Goal: Find specific page/section: Find specific page/section

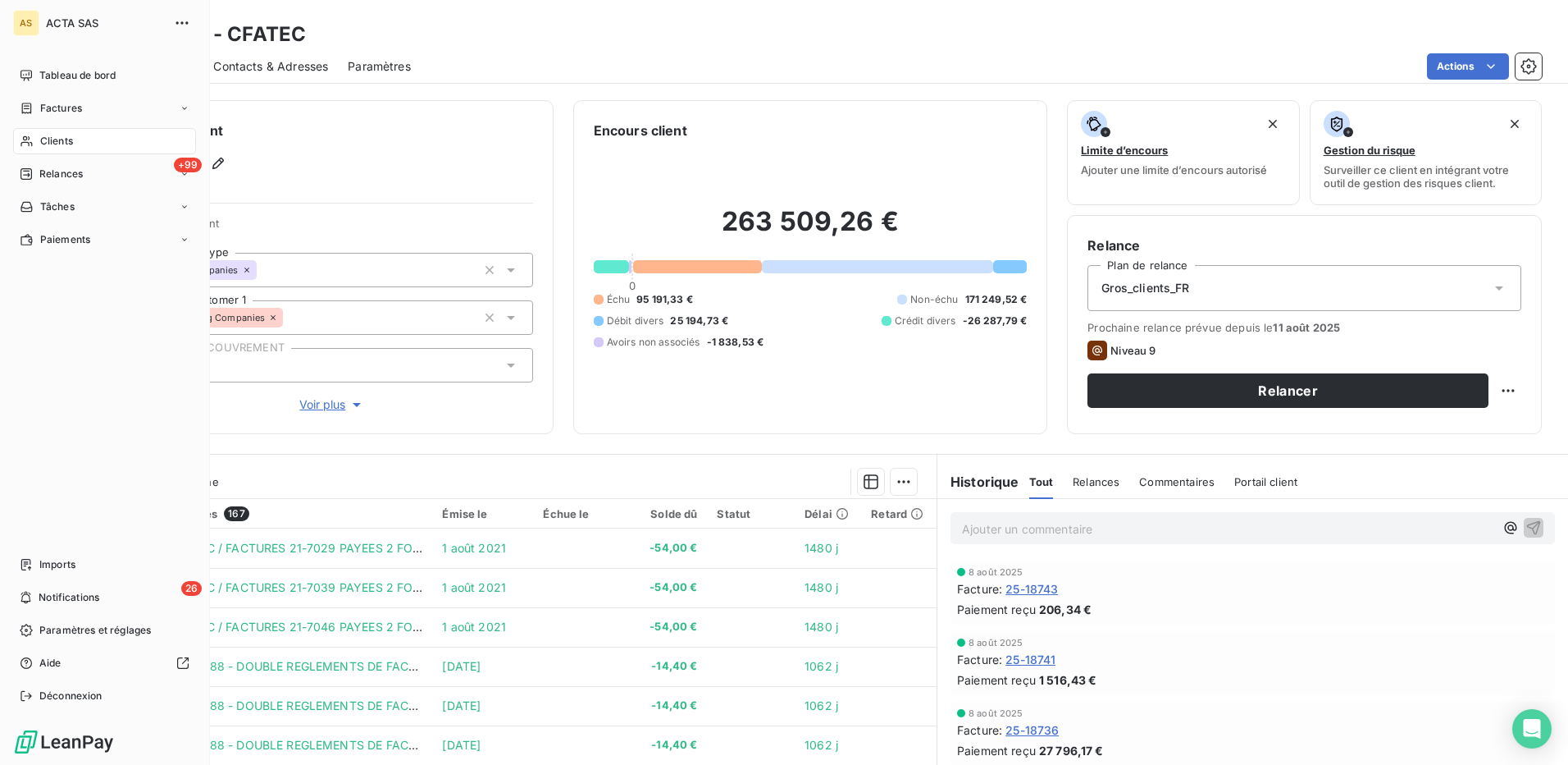
click at [58, 141] on span "Clients" at bounding box center [56, 140] width 33 height 15
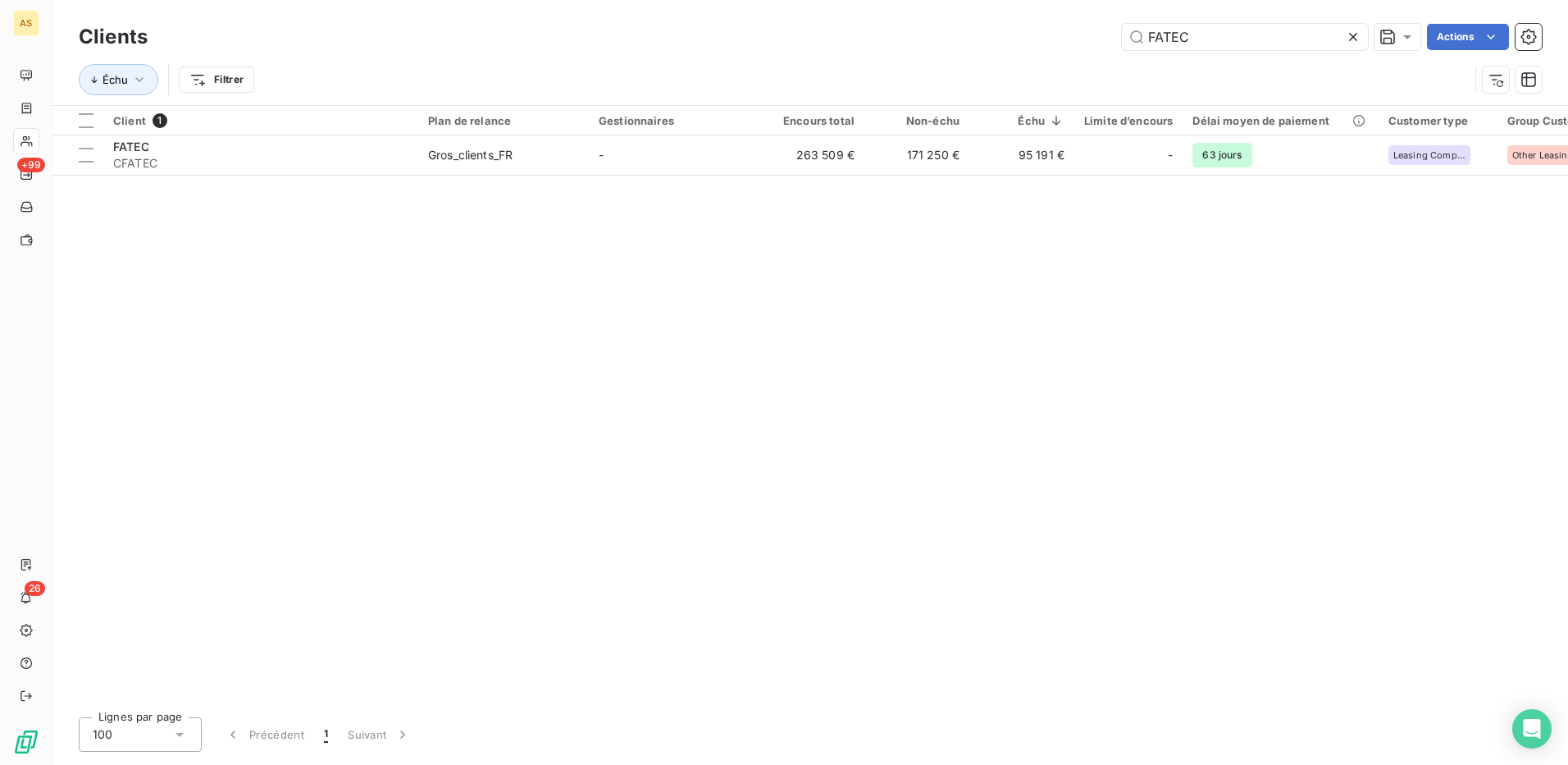
drag, startPoint x: 1156, startPoint y: 43, endPoint x: 1095, endPoint y: 35, distance: 61.5
click at [1096, 35] on div "FATEC Actions" at bounding box center [854, 36] width 1374 height 26
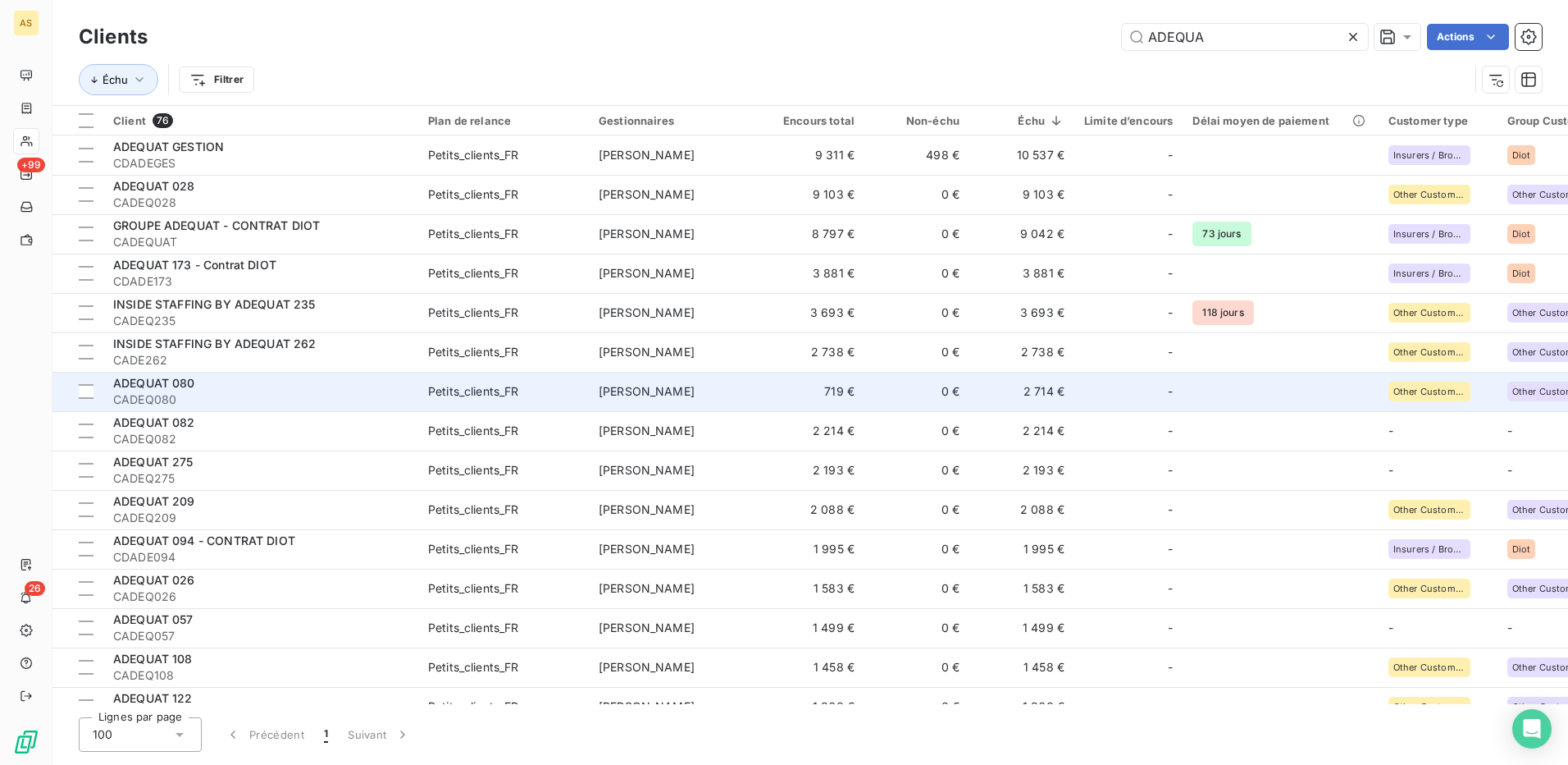
type input "ADEQUA"
click at [214, 384] on div "ADEQUAT 080" at bounding box center [260, 382] width 295 height 17
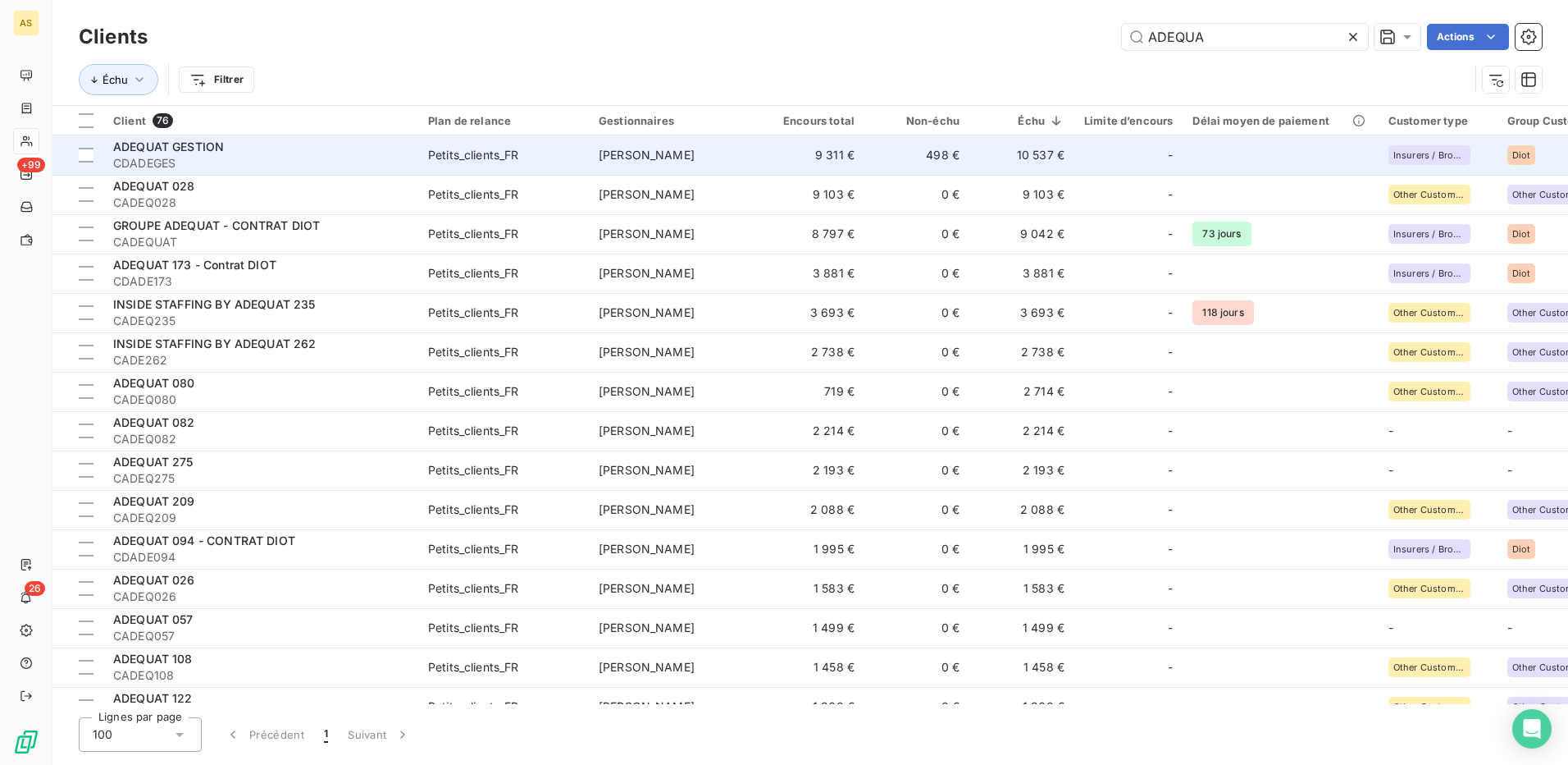
click at [497, 160] on div "Petits_clients_FR" at bounding box center [474, 155] width 91 height 17
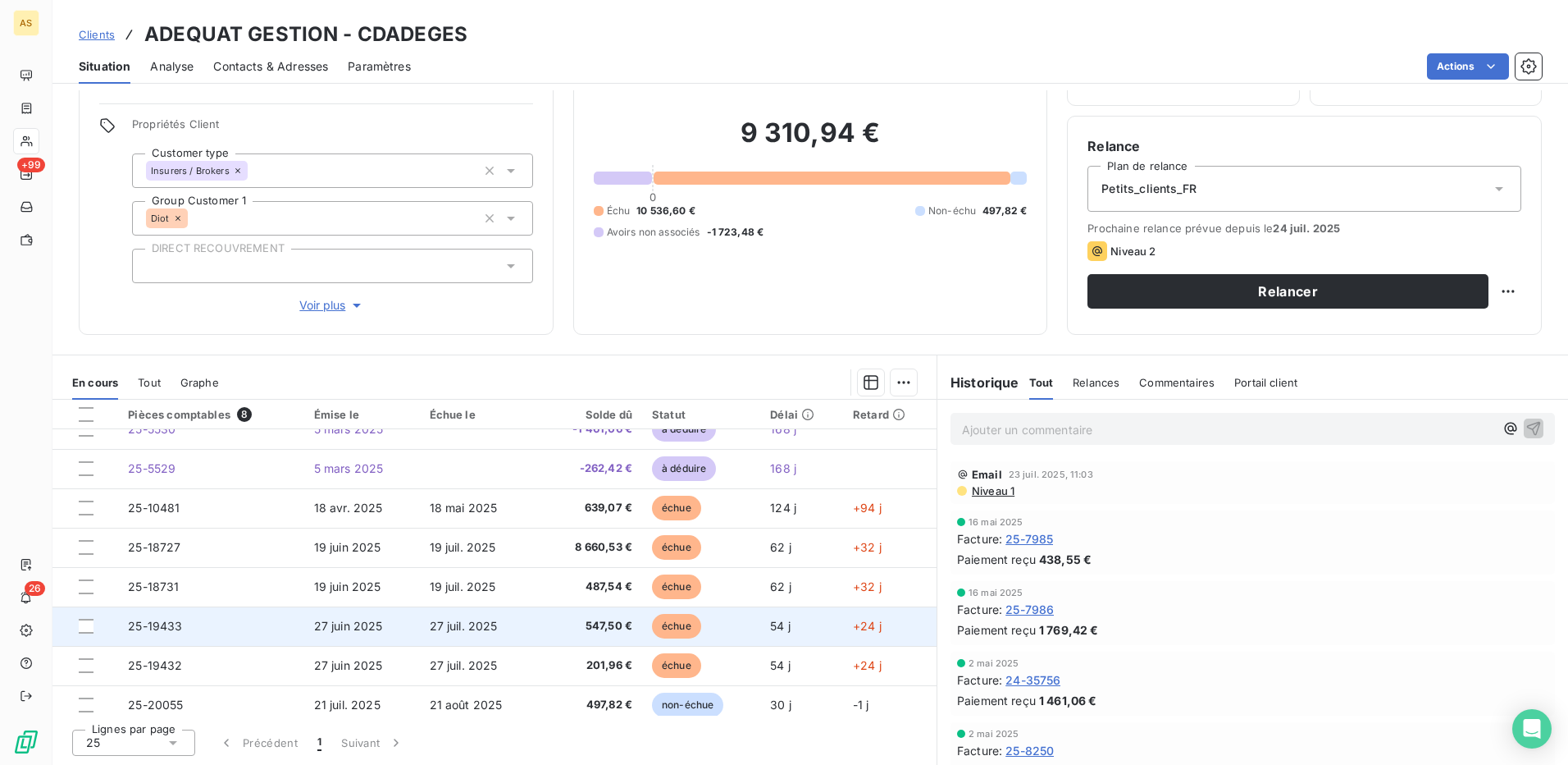
scroll to position [29, 0]
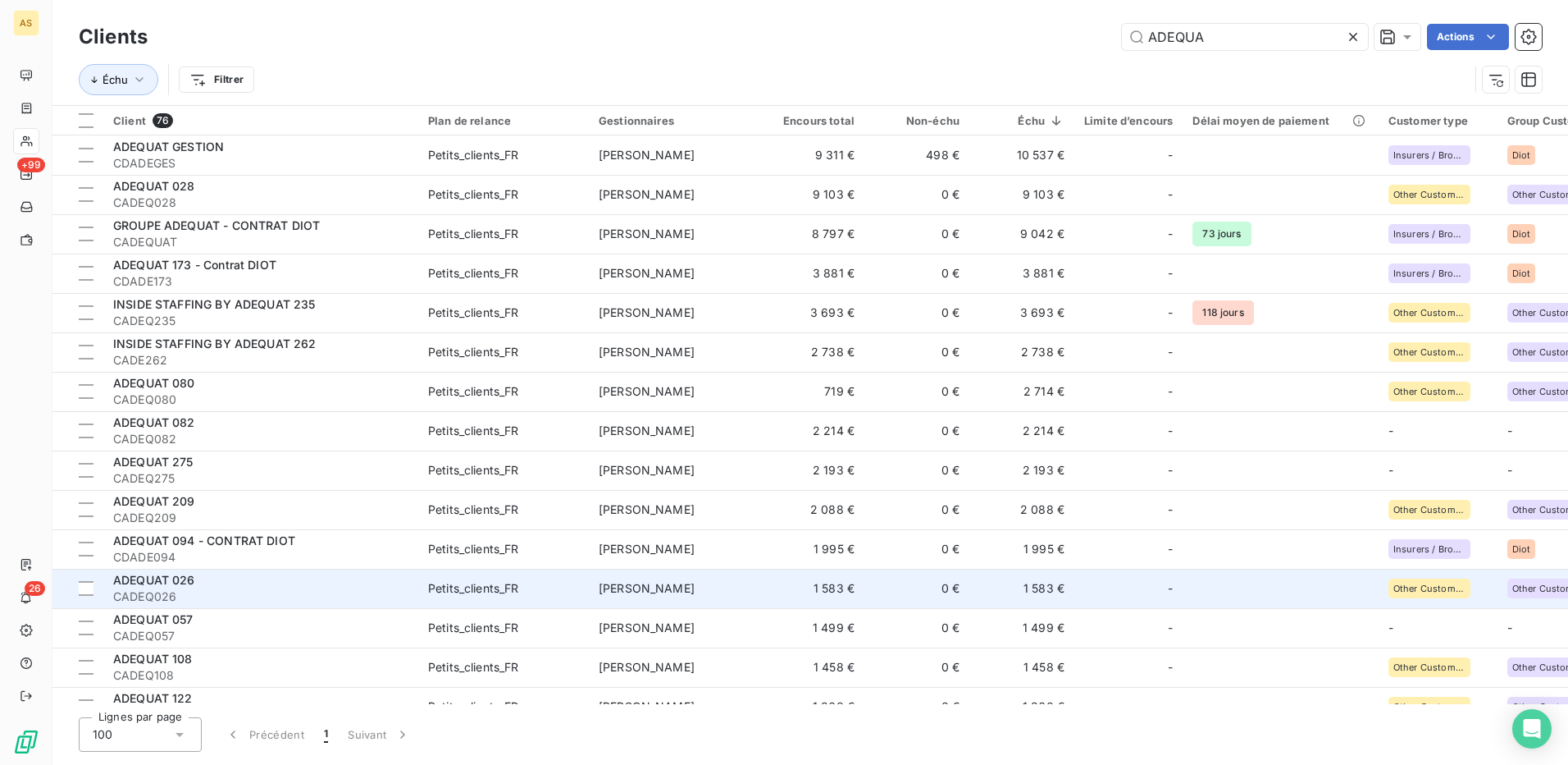
click at [452, 586] on div "Petits_clients_FR" at bounding box center [474, 588] width 91 height 17
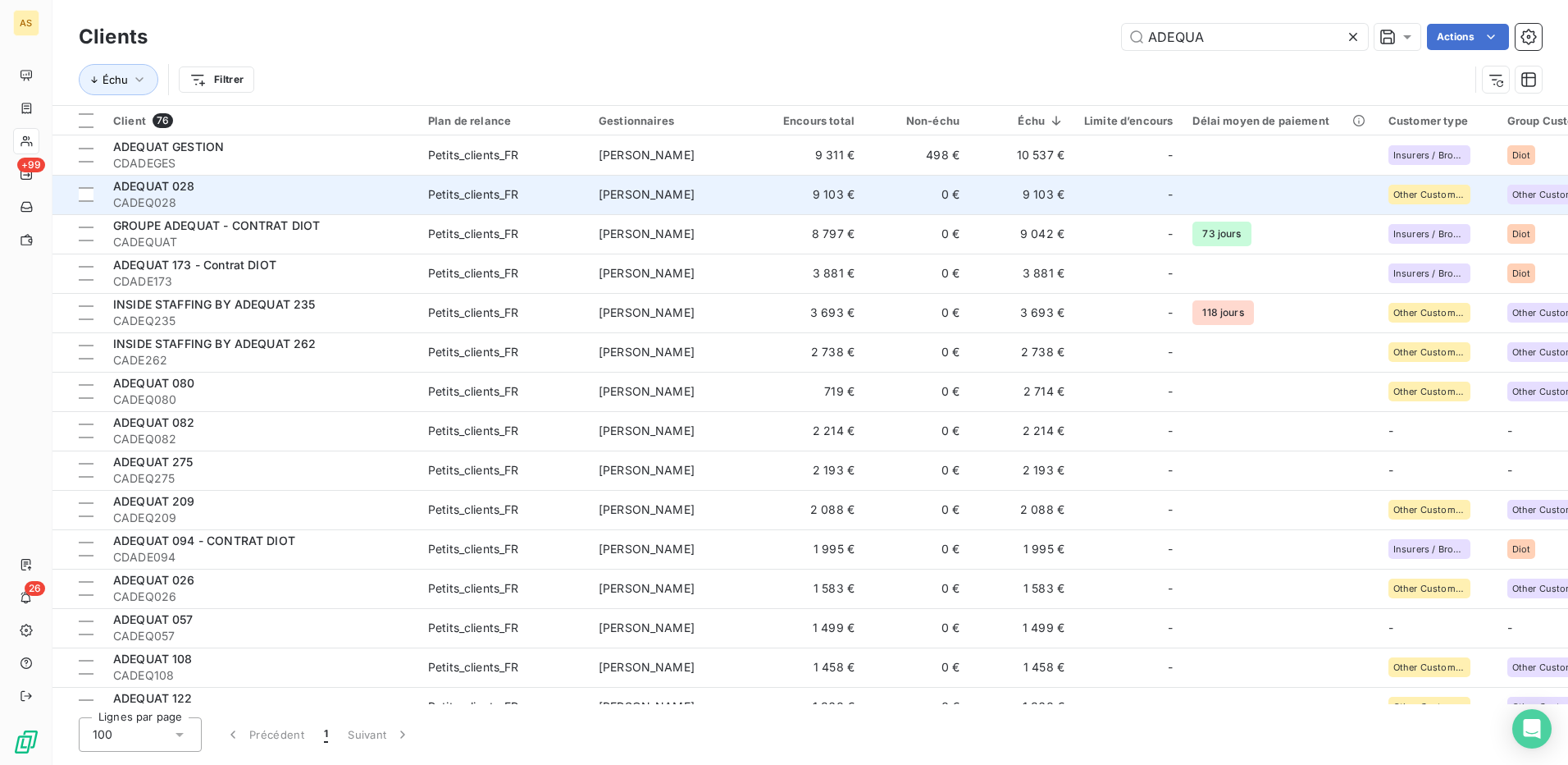
click at [286, 195] on span "CADEQ028" at bounding box center [260, 202] width 295 height 17
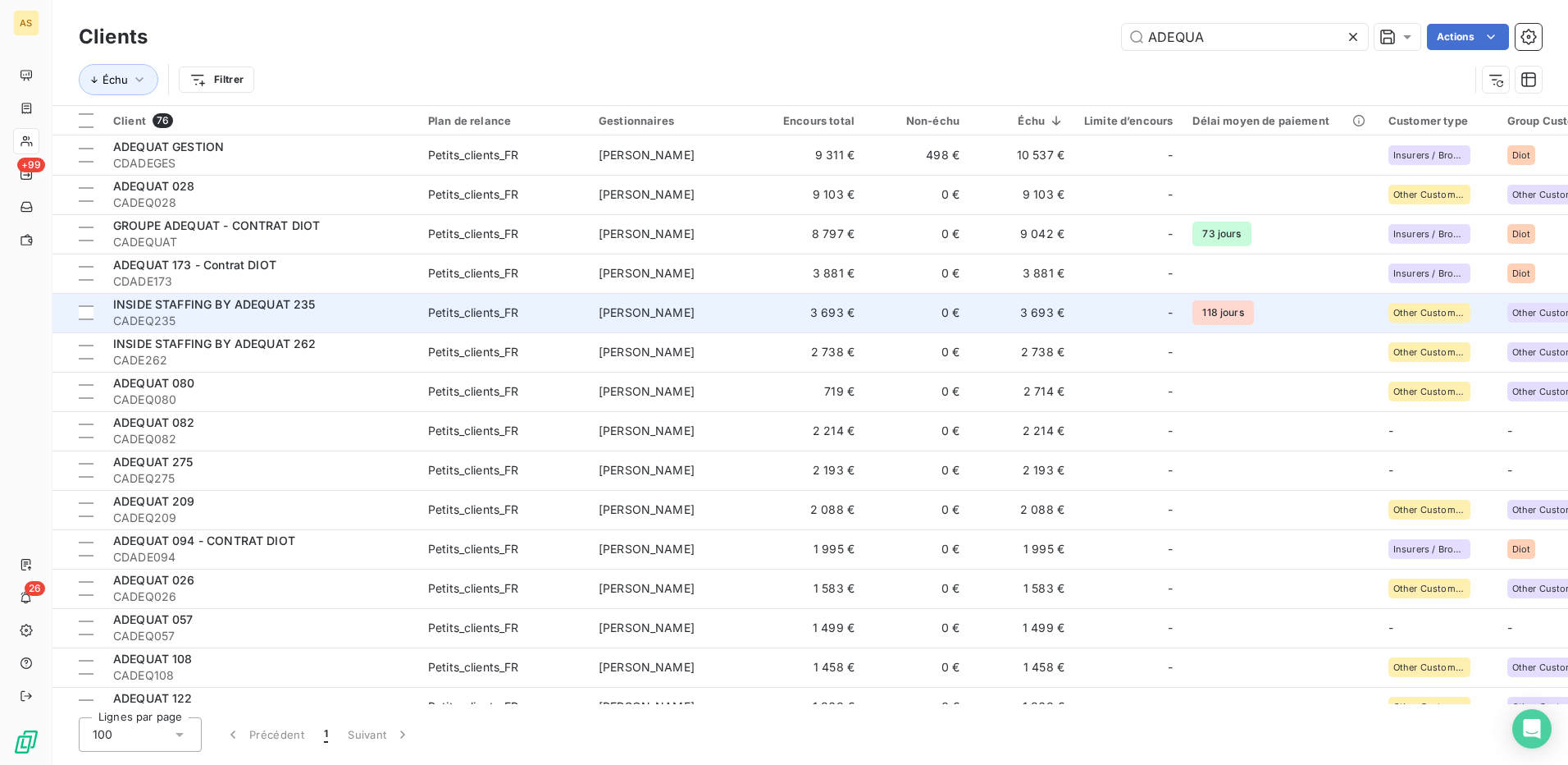
click at [353, 309] on div "INSIDE STAFFING BY ADEQUAT 235" at bounding box center [260, 304] width 295 height 17
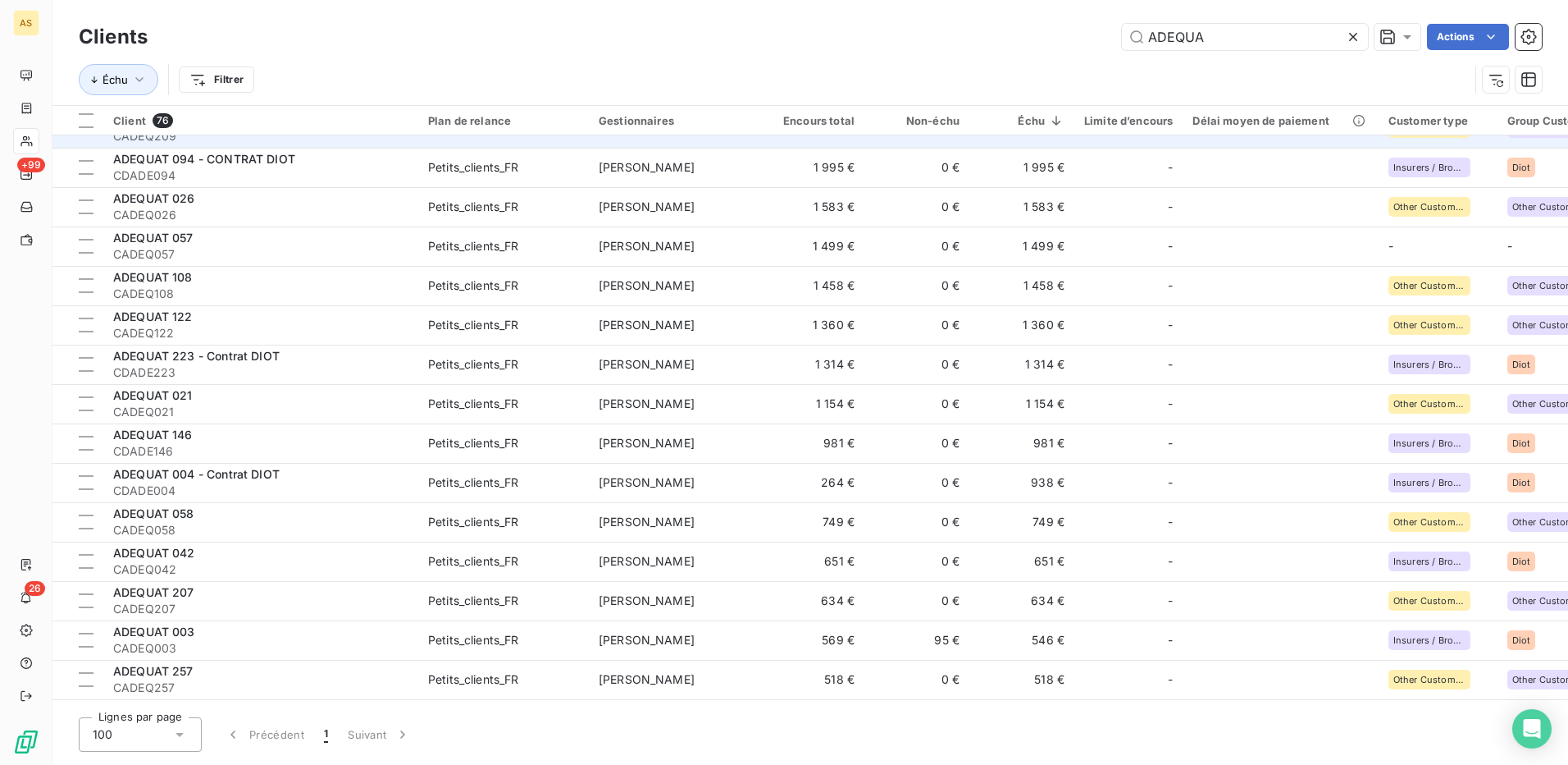
scroll to position [410, 0]
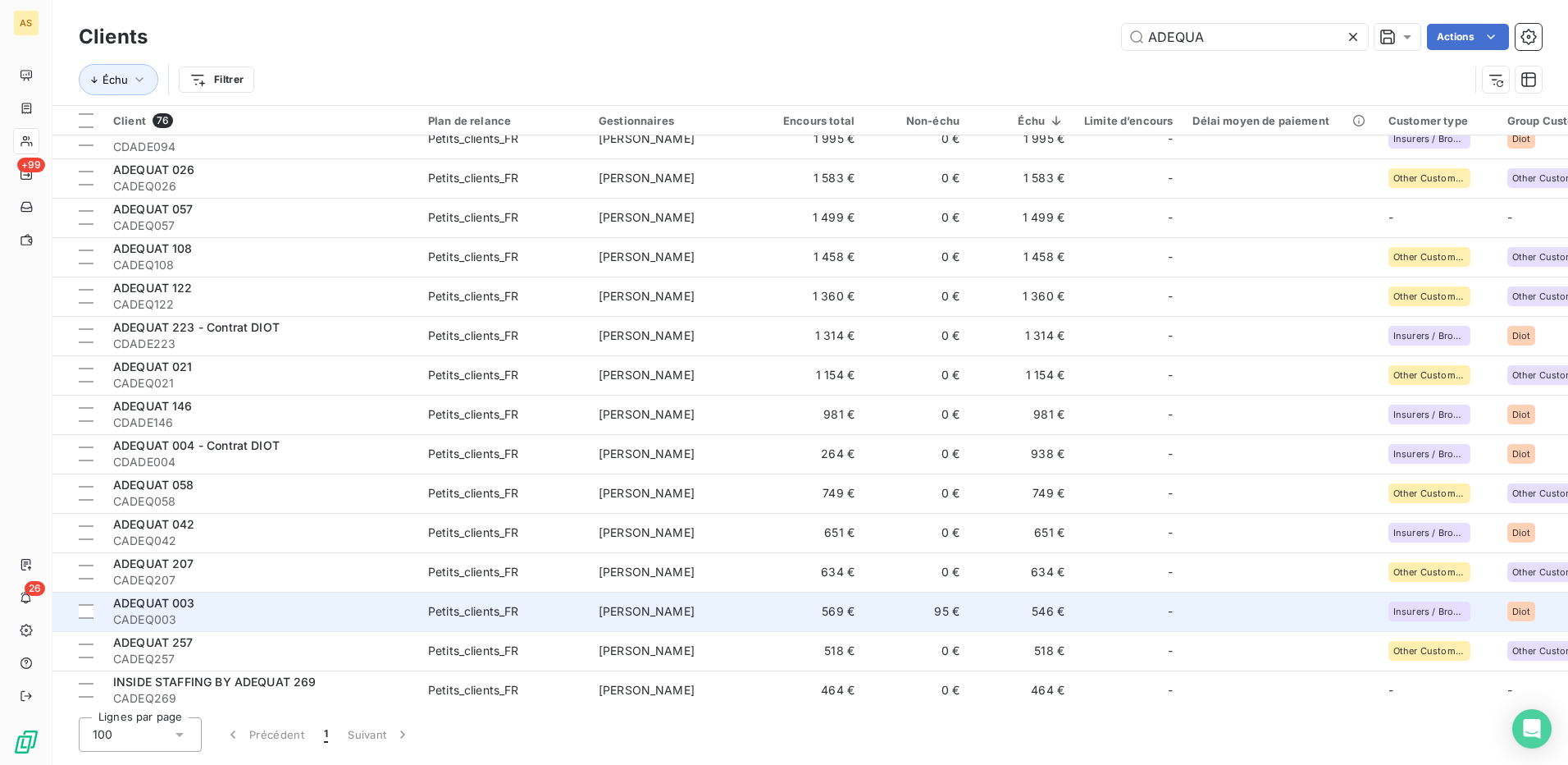
click at [509, 608] on div "Petits_clients_FR" at bounding box center [474, 610] width 91 height 17
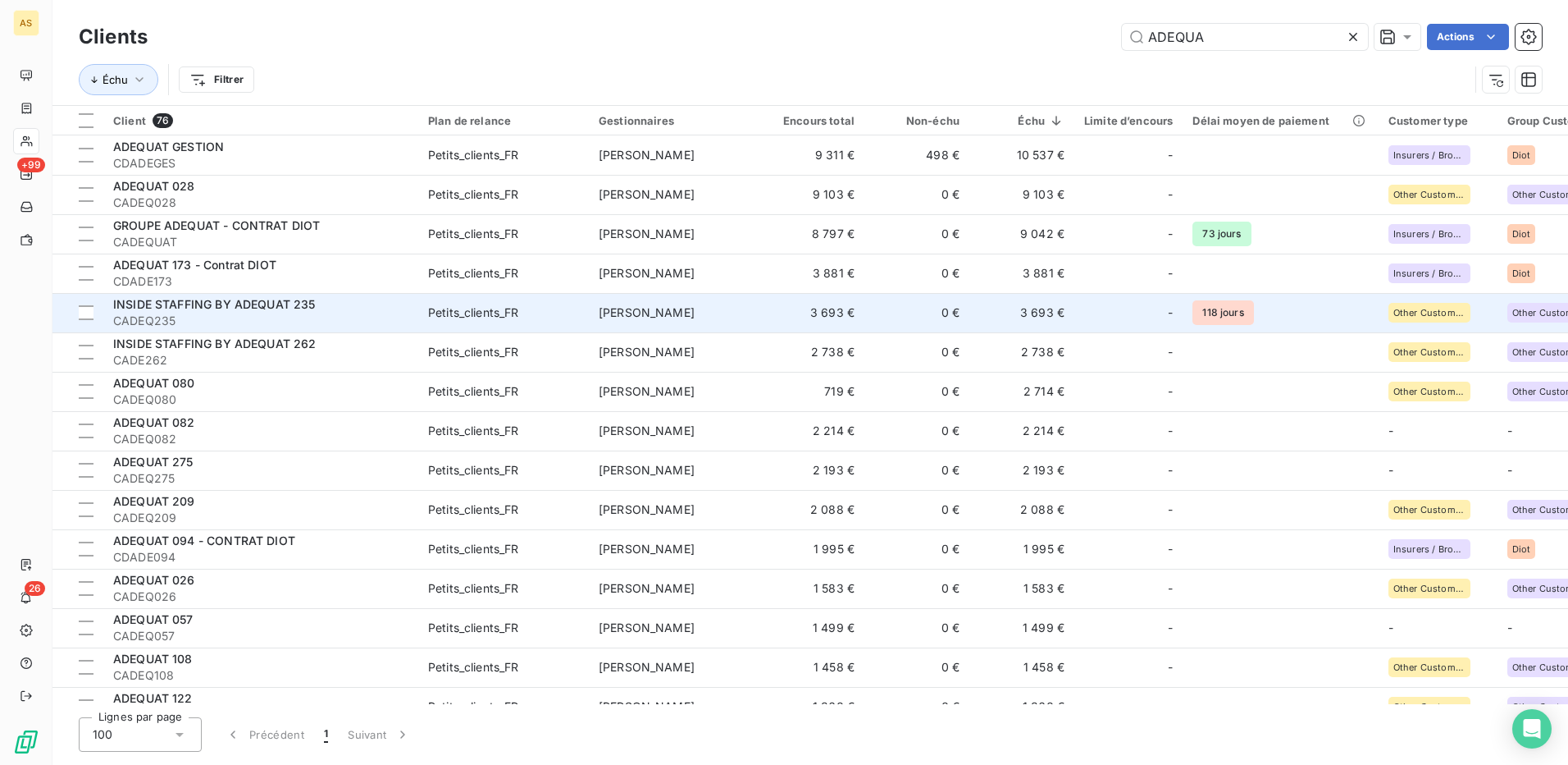
click at [306, 314] on span "CADEQ235" at bounding box center [260, 320] width 295 height 17
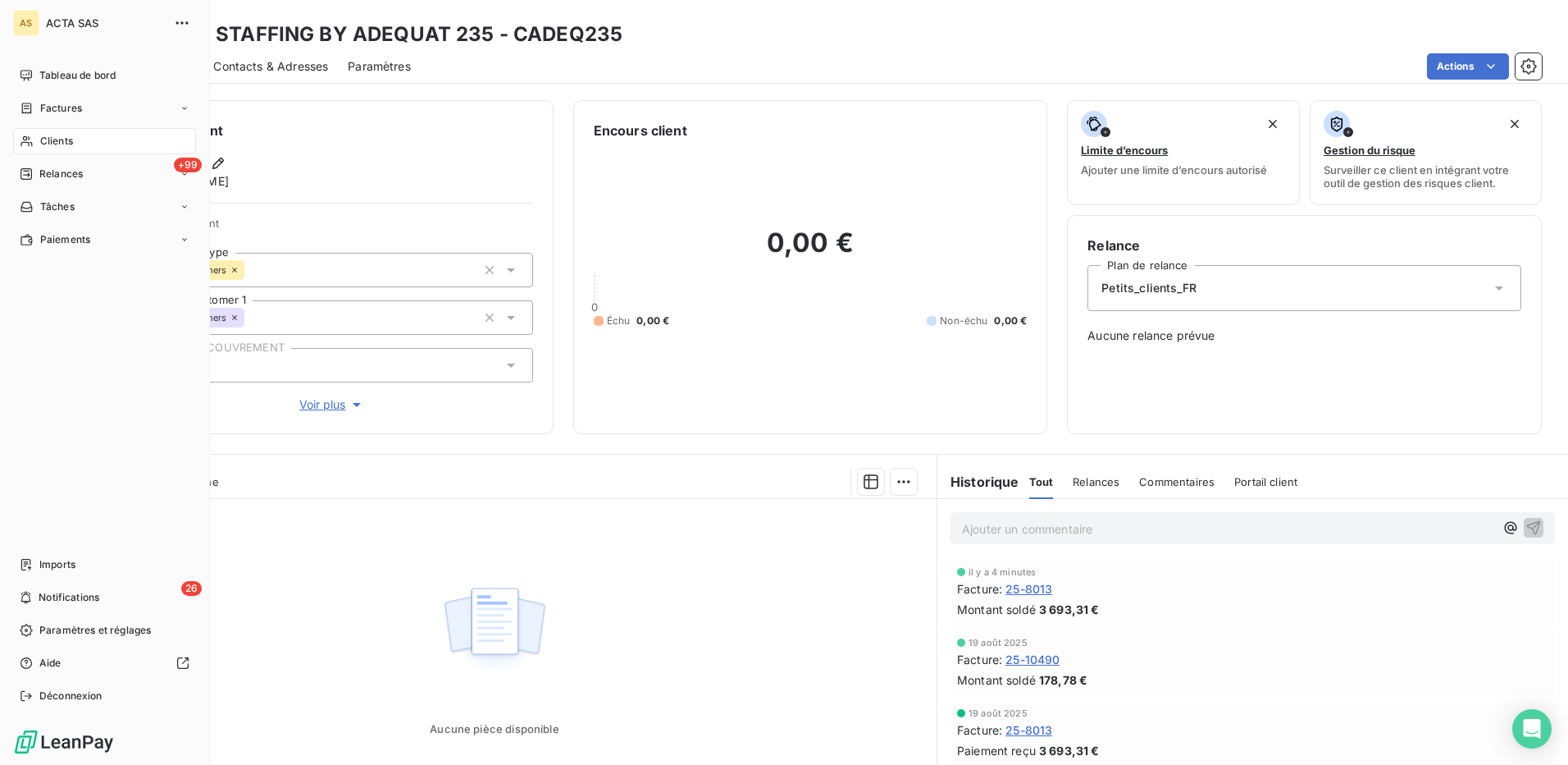
click at [50, 136] on span "Clients" at bounding box center [56, 140] width 33 height 15
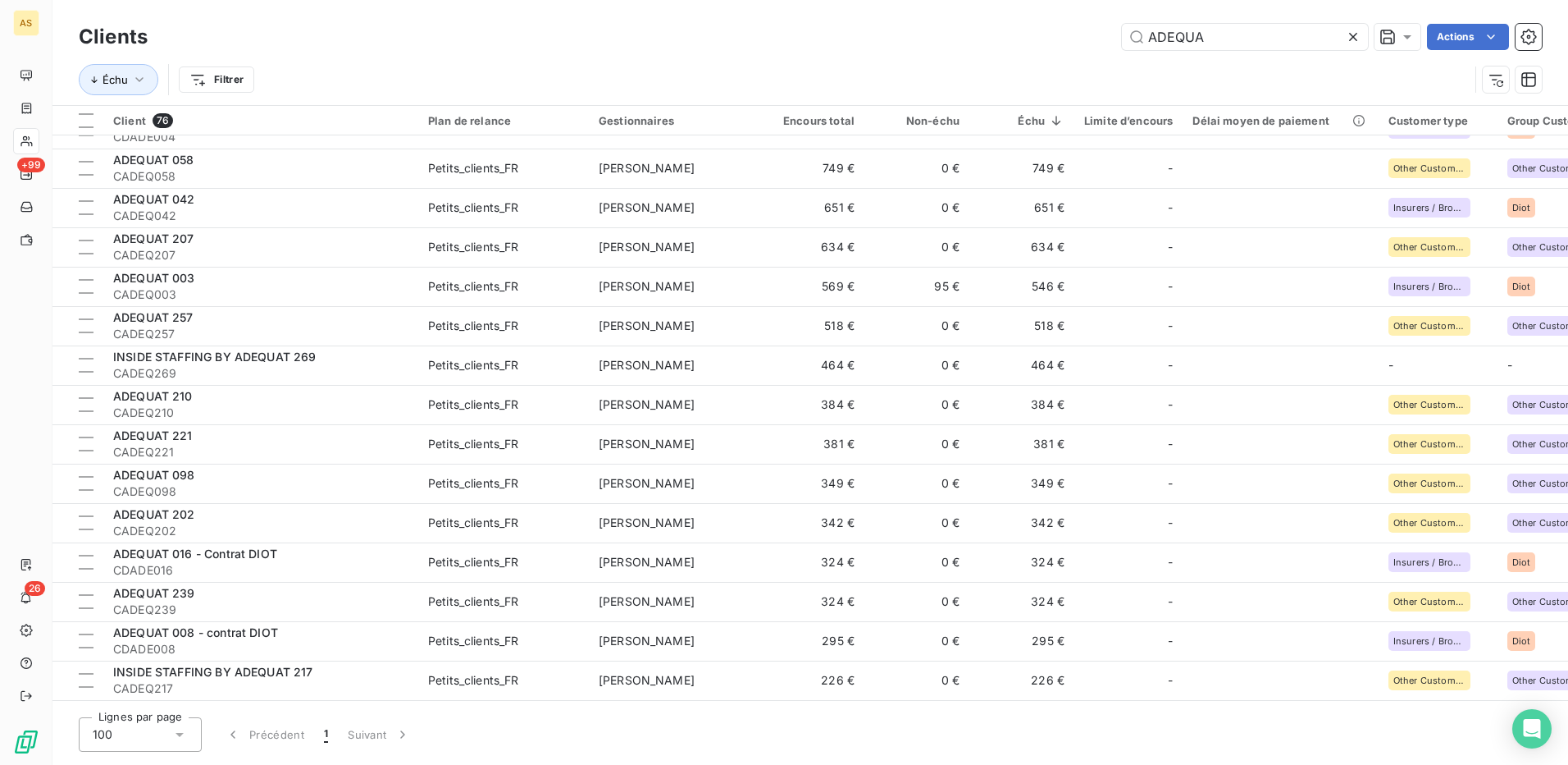
scroll to position [739, 0]
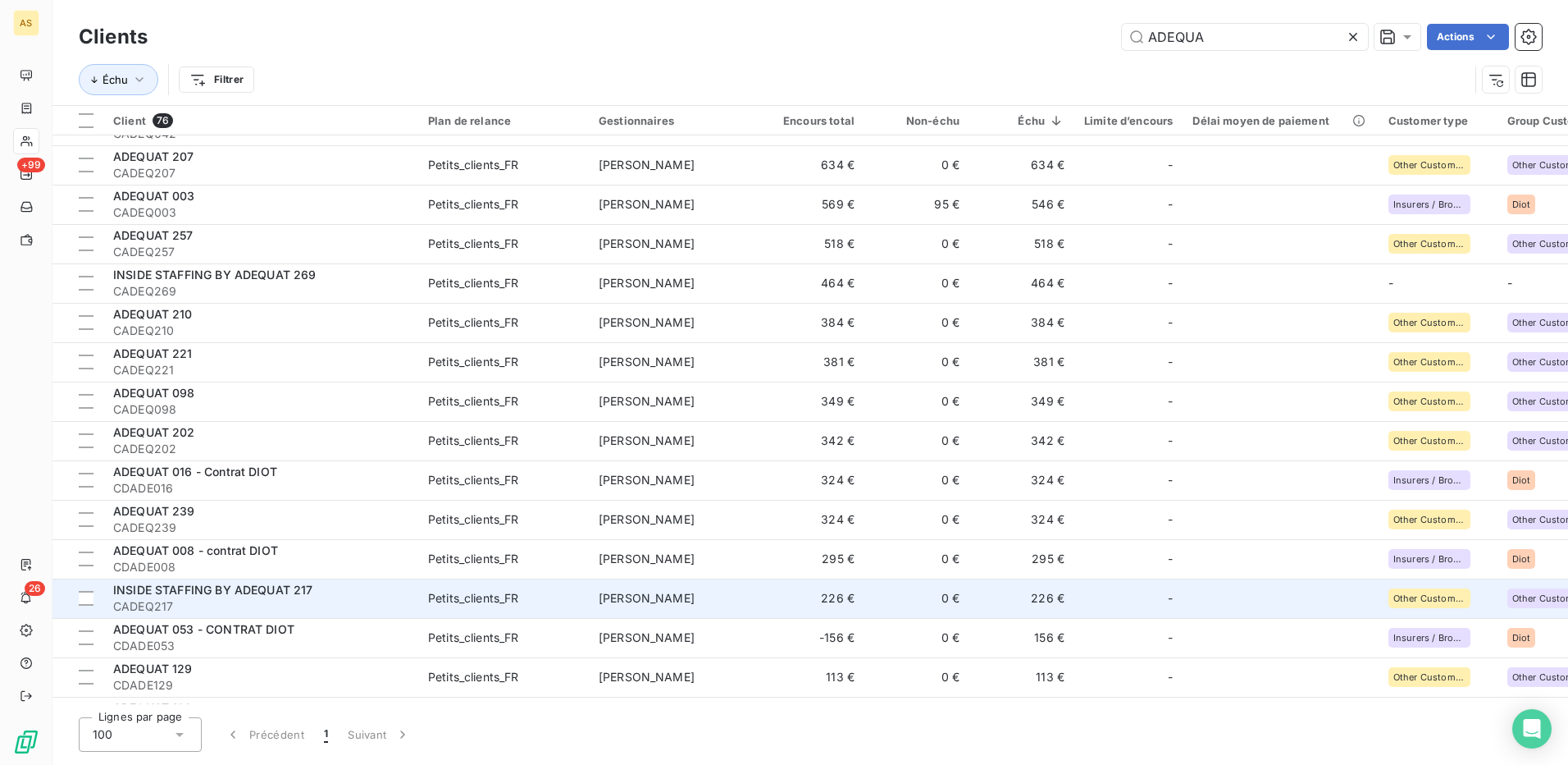
click at [232, 581] on td "INSIDE STAFFING BY ADEQUAT 217 CADEQ217" at bounding box center [261, 598] width 315 height 39
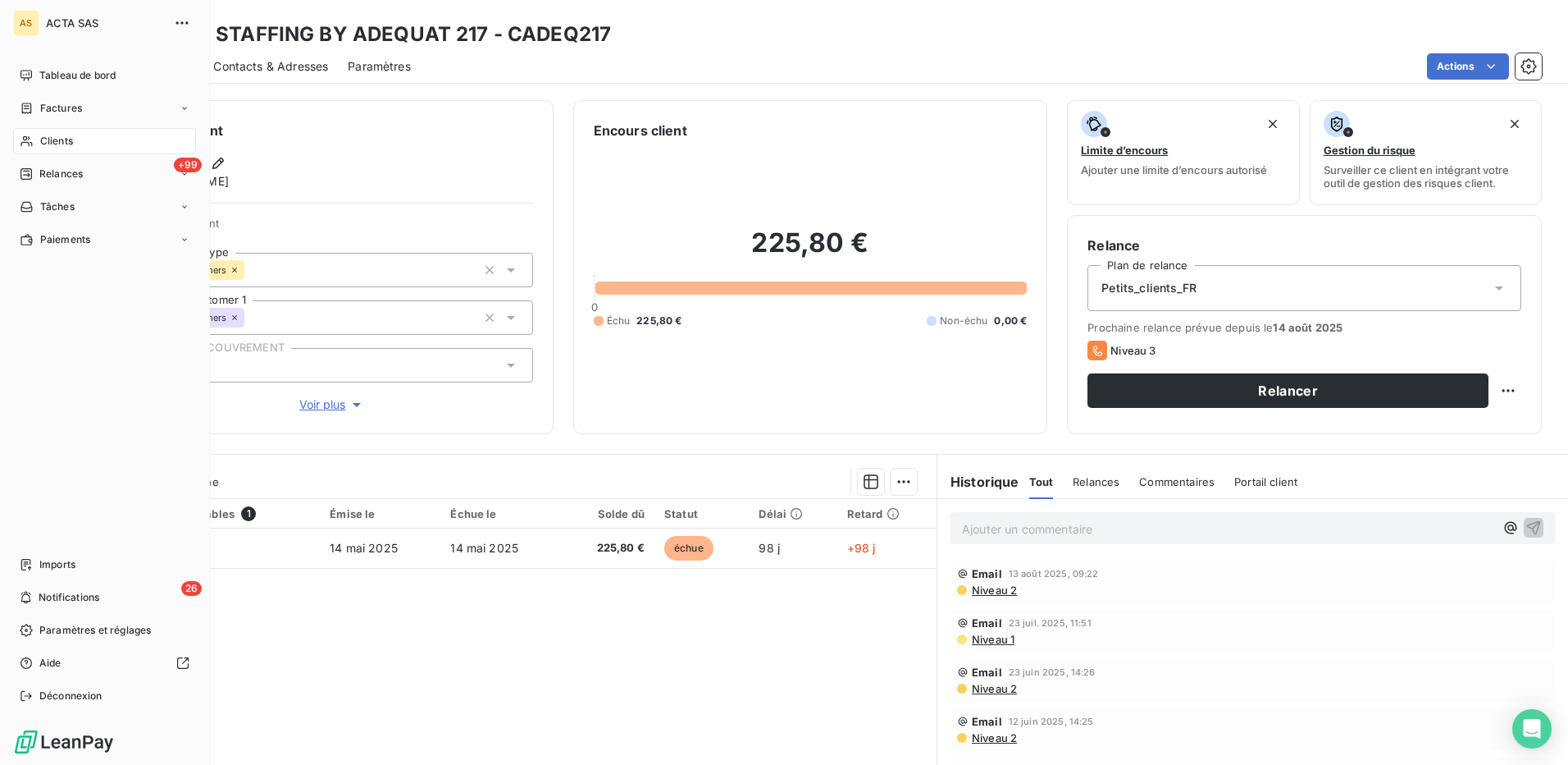
click at [31, 138] on icon at bounding box center [26, 140] width 14 height 13
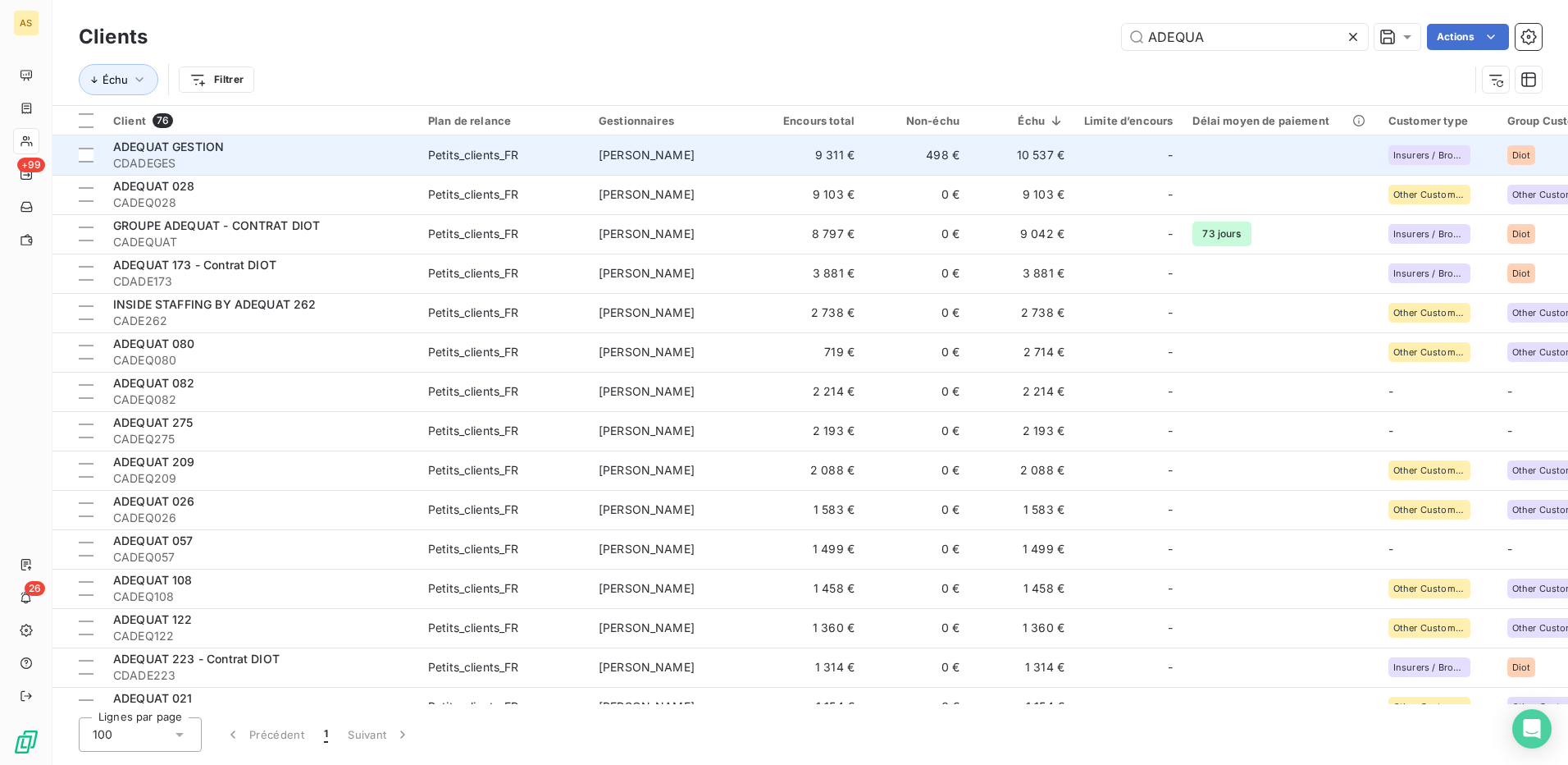
click at [243, 145] on div "ADEQUAT GESTION" at bounding box center [260, 146] width 295 height 17
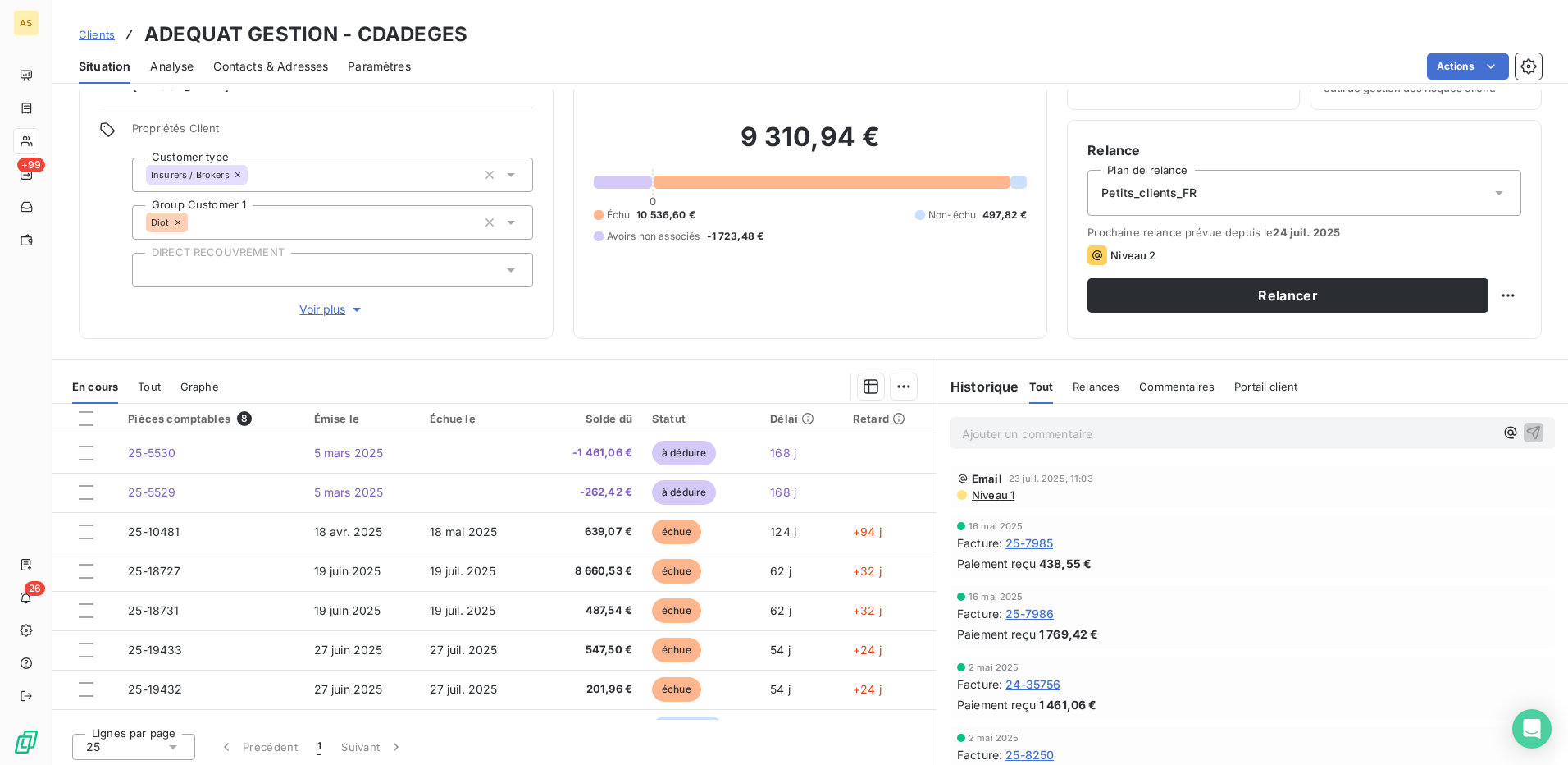
scroll to position [99, 0]
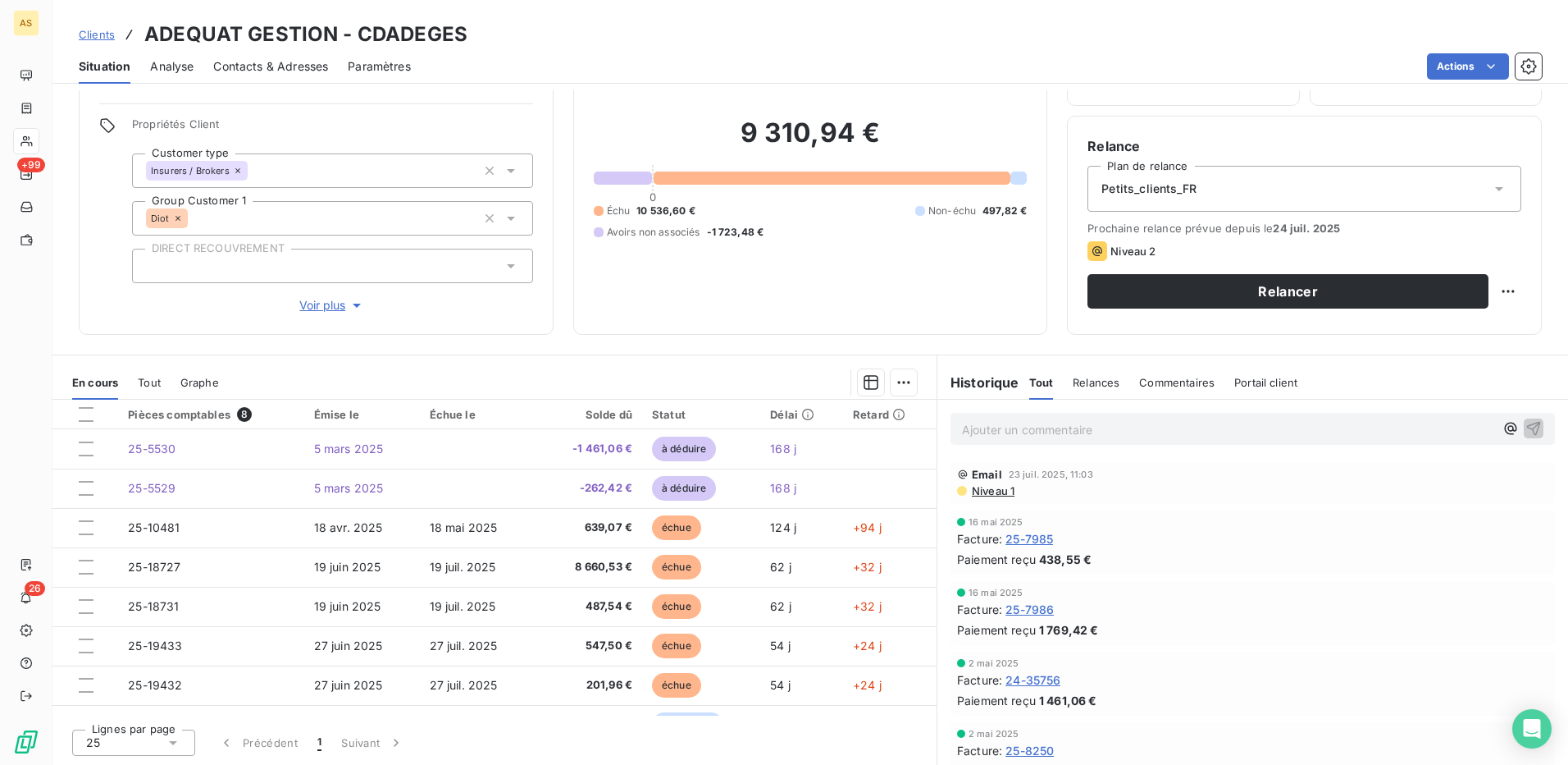
click at [825, 261] on div "9 310,94 € 0 Échu 10 536,60 € Non-échu 497,82 € Avoirs non associés -1 723,48 €" at bounding box center [810, 177] width 434 height 273
click at [465, 29] on div "Clients ADEQUAT GESTION - CDADEGES" at bounding box center [810, 34] width 1515 height 29
drag, startPoint x: 356, startPoint y: 30, endPoint x: 458, endPoint y: 33, distance: 102.0
click at [458, 33] on h3 "ADEQUAT GESTION - CDADEGES" at bounding box center [305, 34] width 323 height 29
copy h3 "CDADEGES"
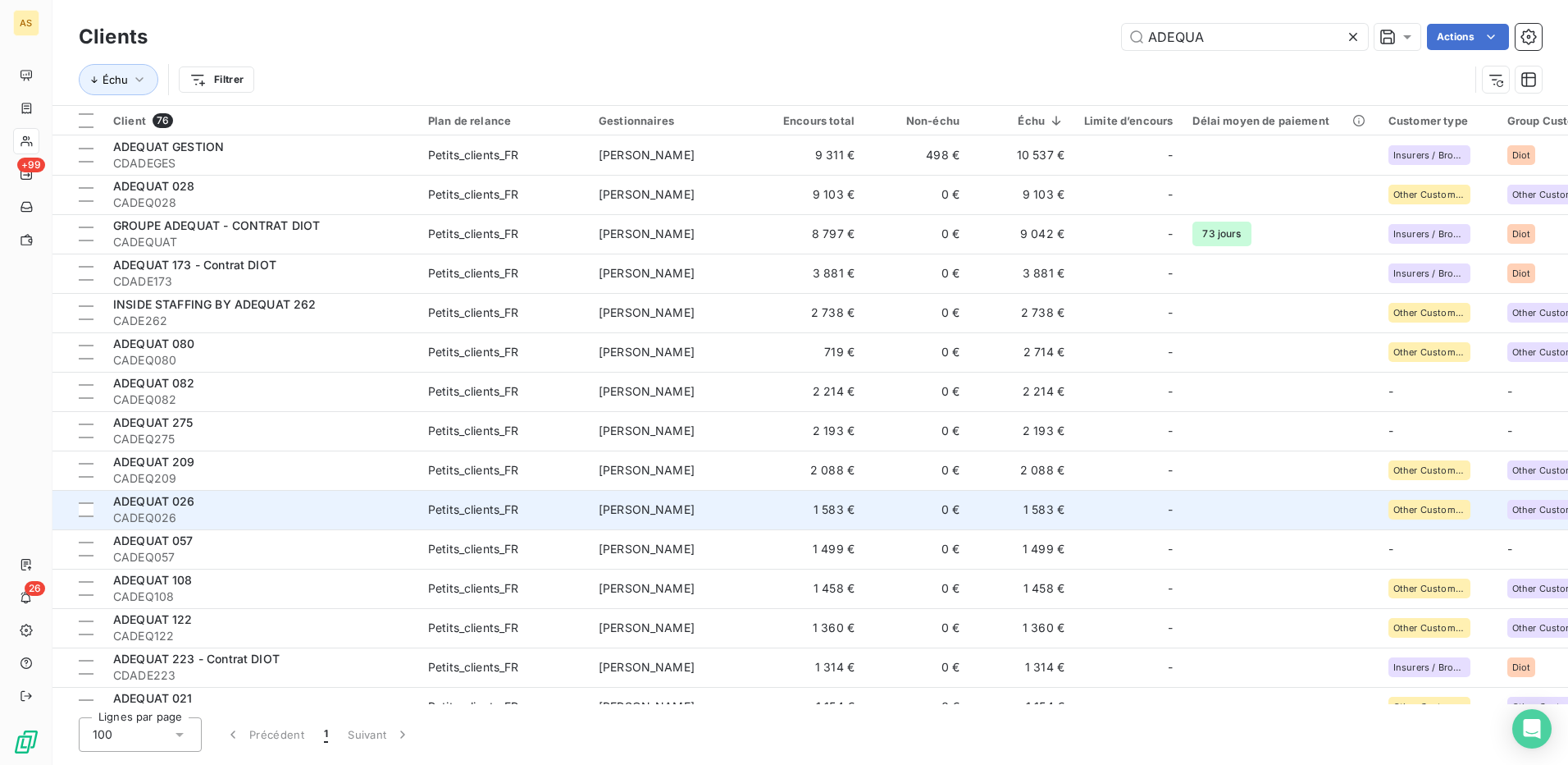
click at [315, 503] on div "ADEQUAT 026" at bounding box center [260, 501] width 295 height 17
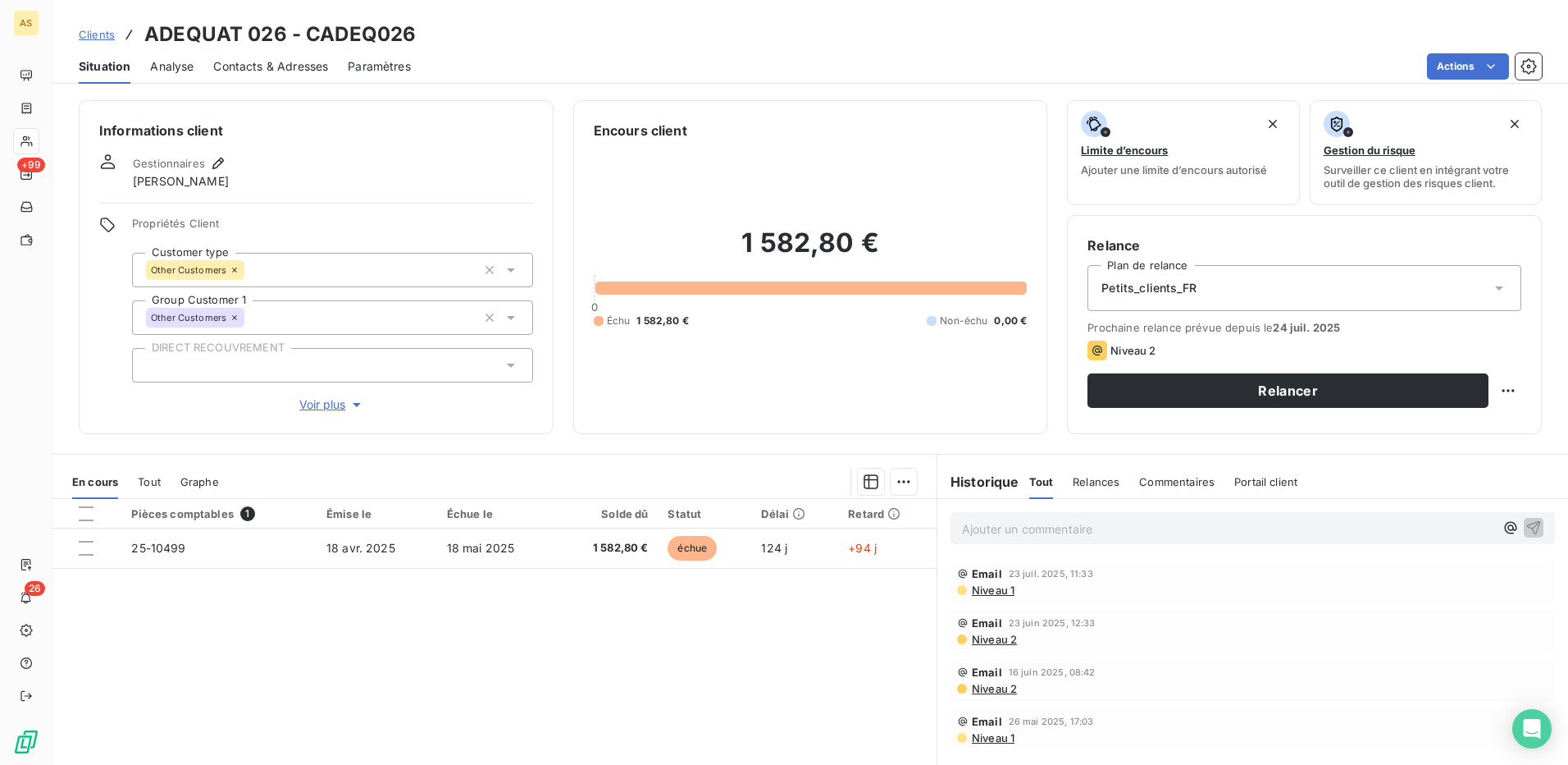
click at [415, 31] on div "Clients ADEQUAT 026 - CADEQ026" at bounding box center [810, 34] width 1515 height 29
drag, startPoint x: 409, startPoint y: 30, endPoint x: 309, endPoint y: 39, distance: 100.4
click at [309, 39] on h3 "ADEQUAT 026 - CADEQ026" at bounding box center [279, 34] width 271 height 29
copy h3 "CADEQ026"
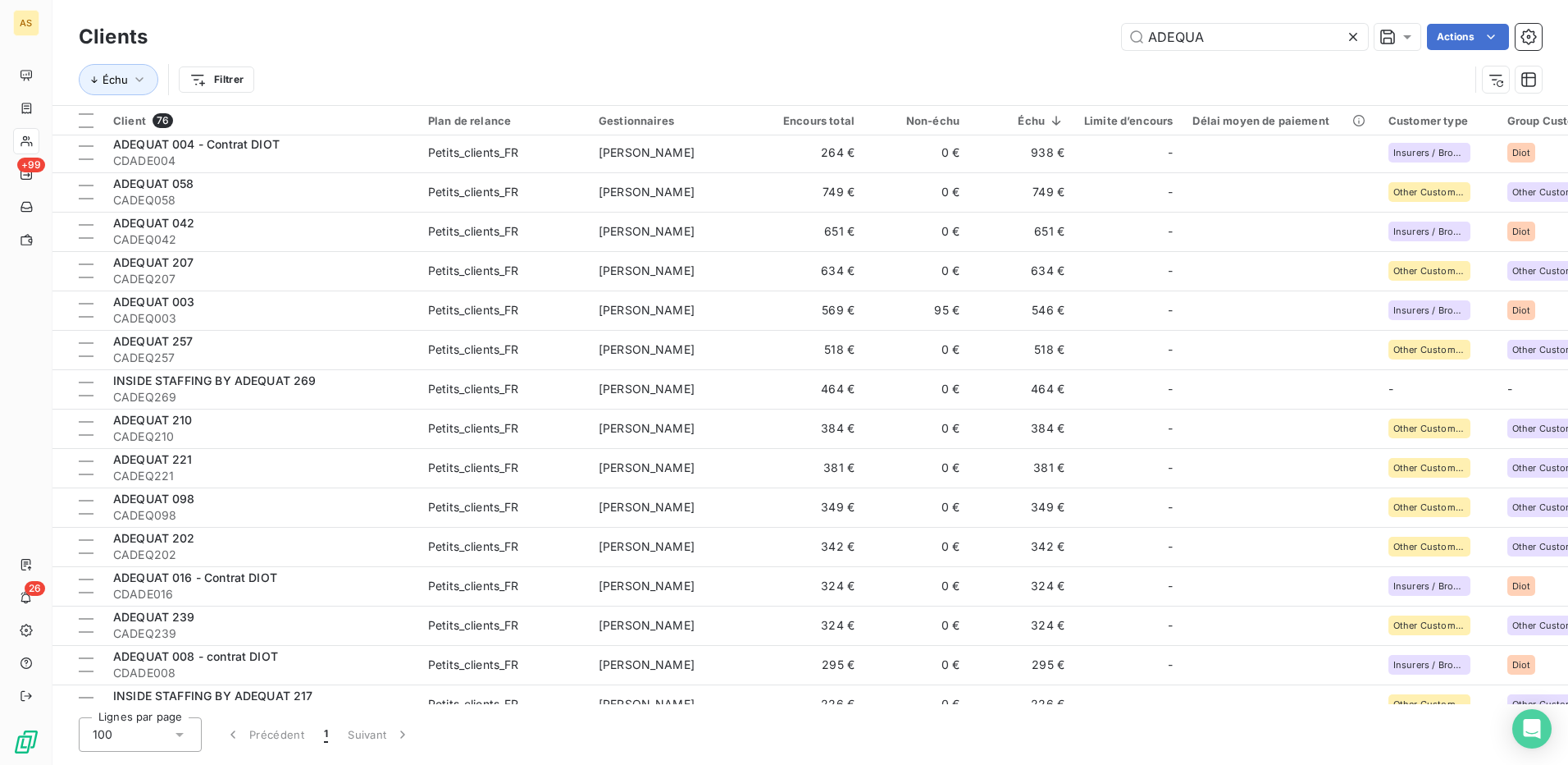
scroll to position [656, 0]
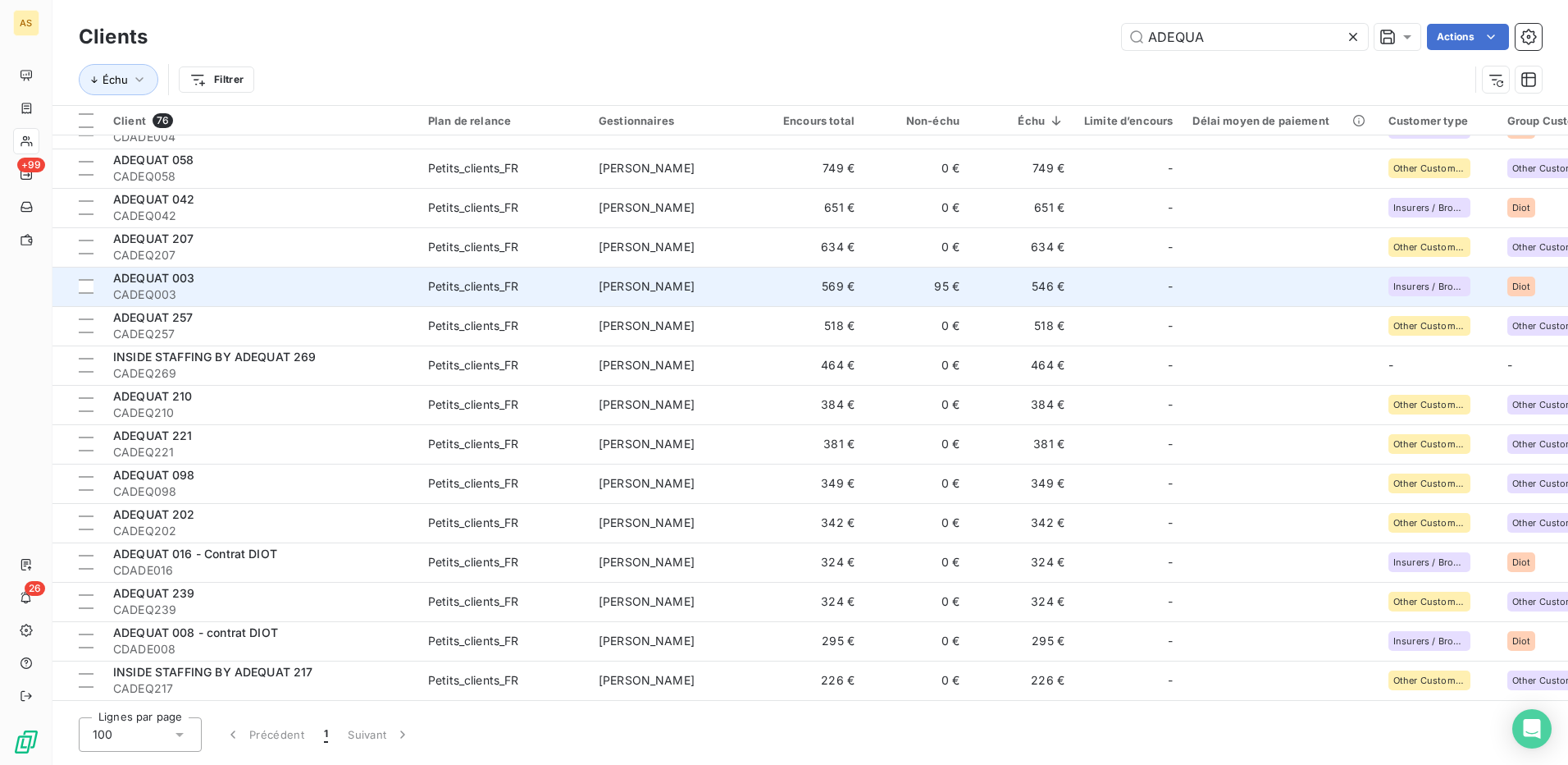
click at [835, 284] on td "569 €" at bounding box center [811, 286] width 105 height 39
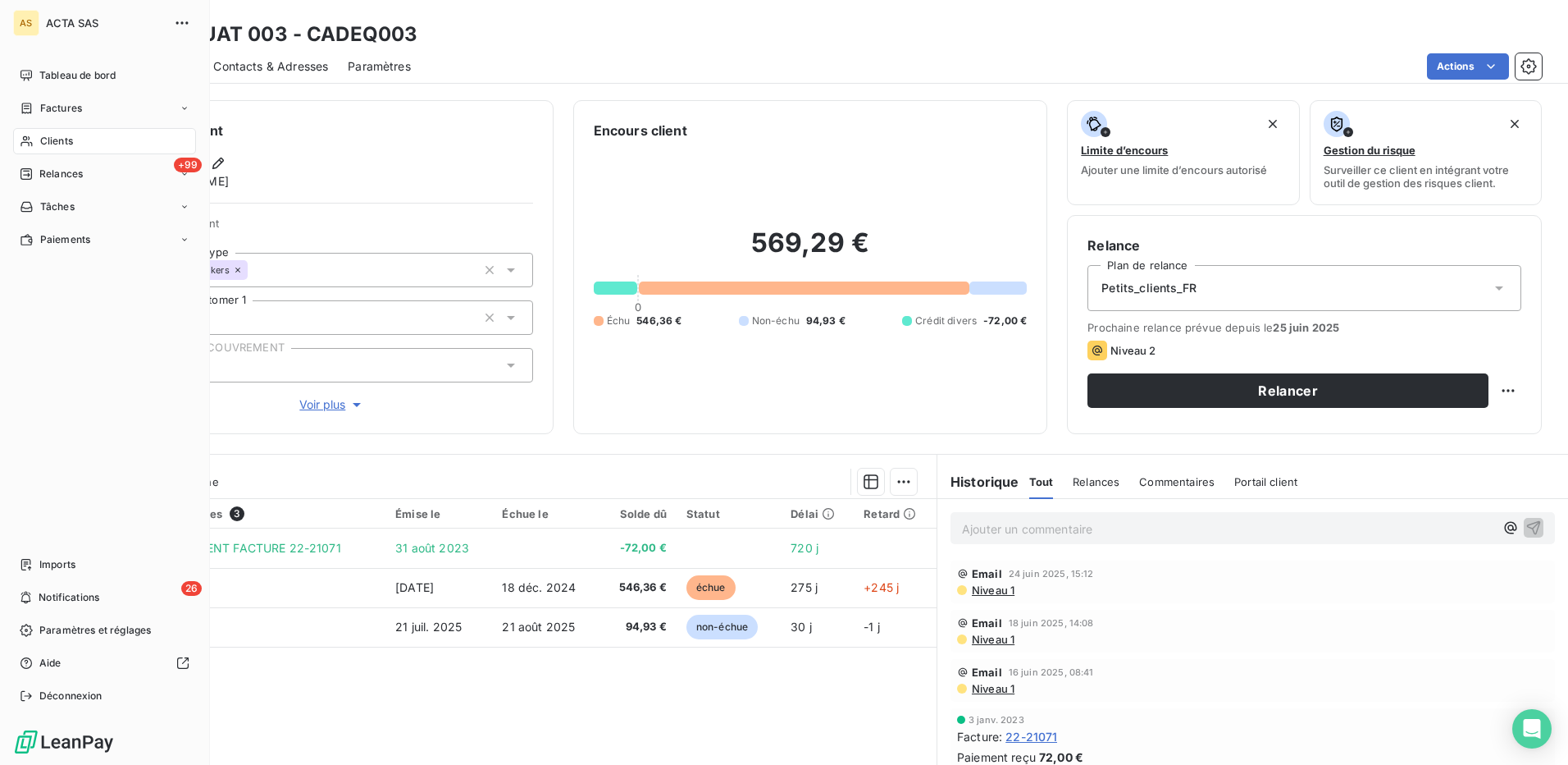
click at [53, 139] on span "Clients" at bounding box center [56, 140] width 33 height 15
